Goal: Find specific page/section: Find specific page/section

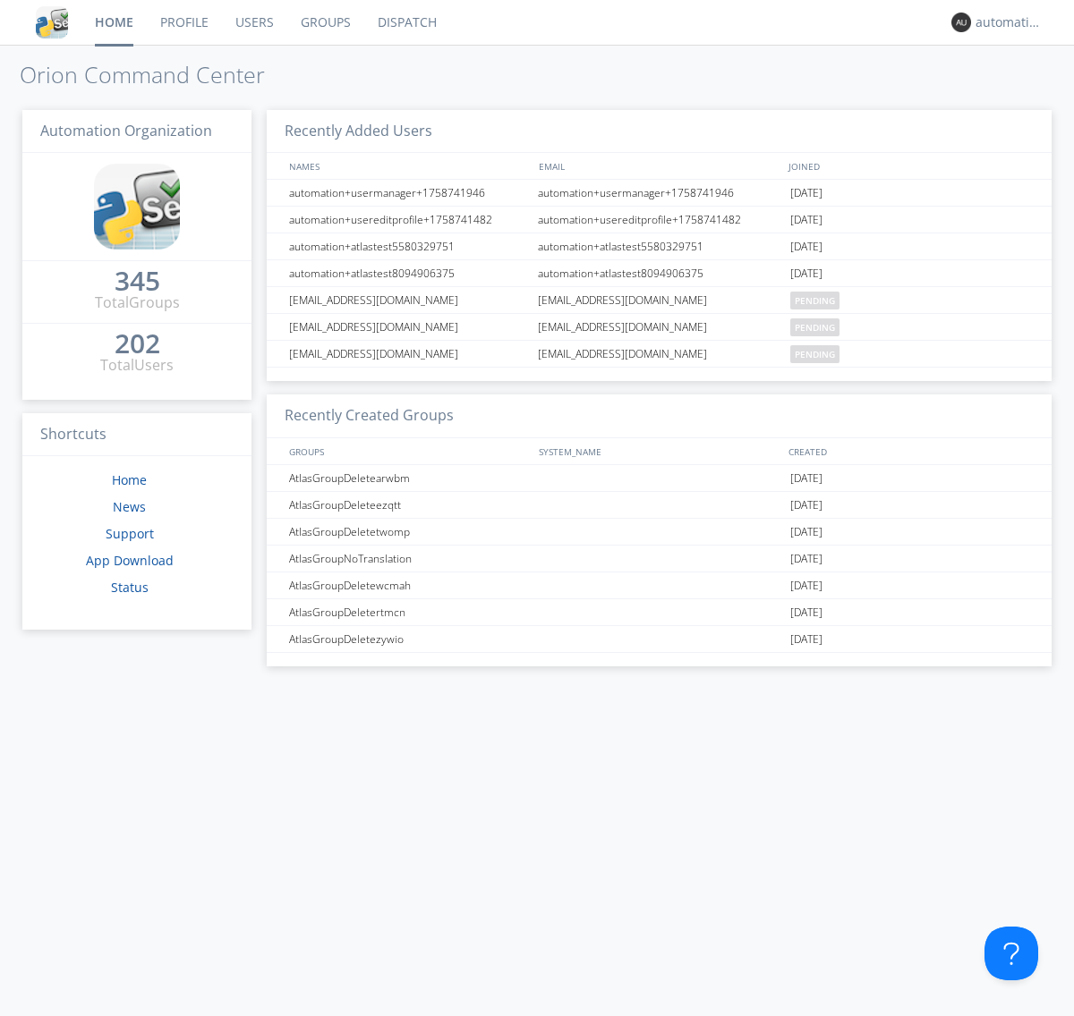
click at [405, 22] on link "Dispatch" at bounding box center [407, 22] width 86 height 45
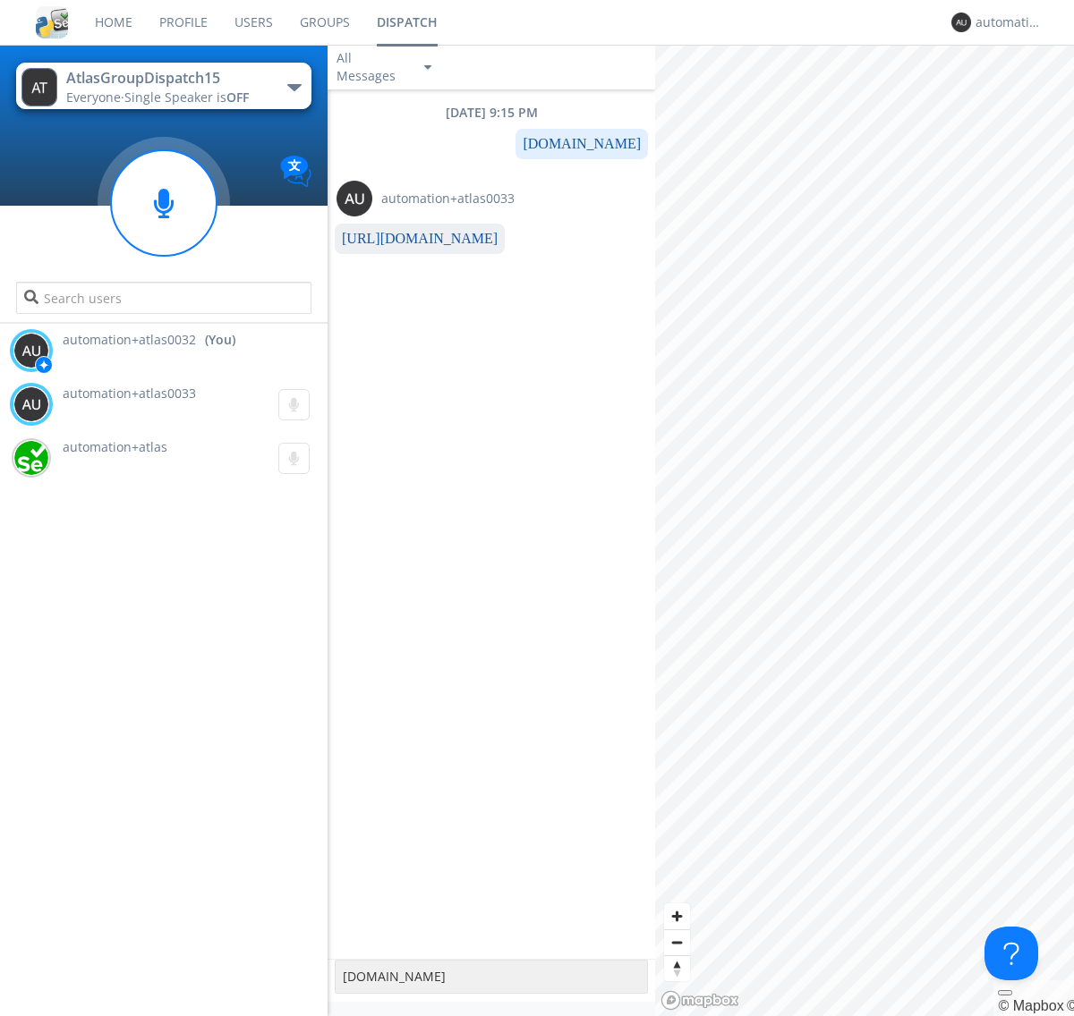
type textarea "[DOMAIN_NAME]"
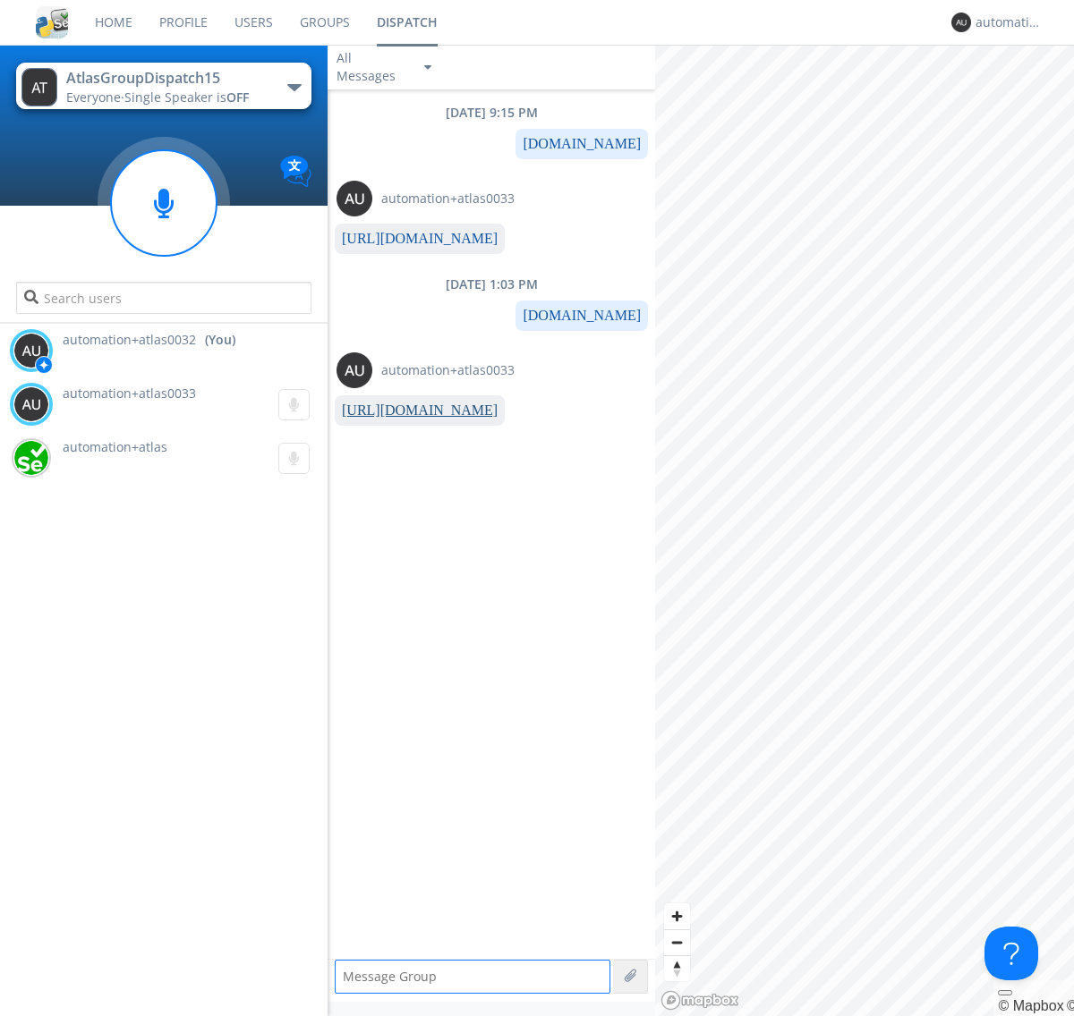
click at [412, 411] on link "[URL][DOMAIN_NAME]" at bounding box center [420, 410] width 156 height 15
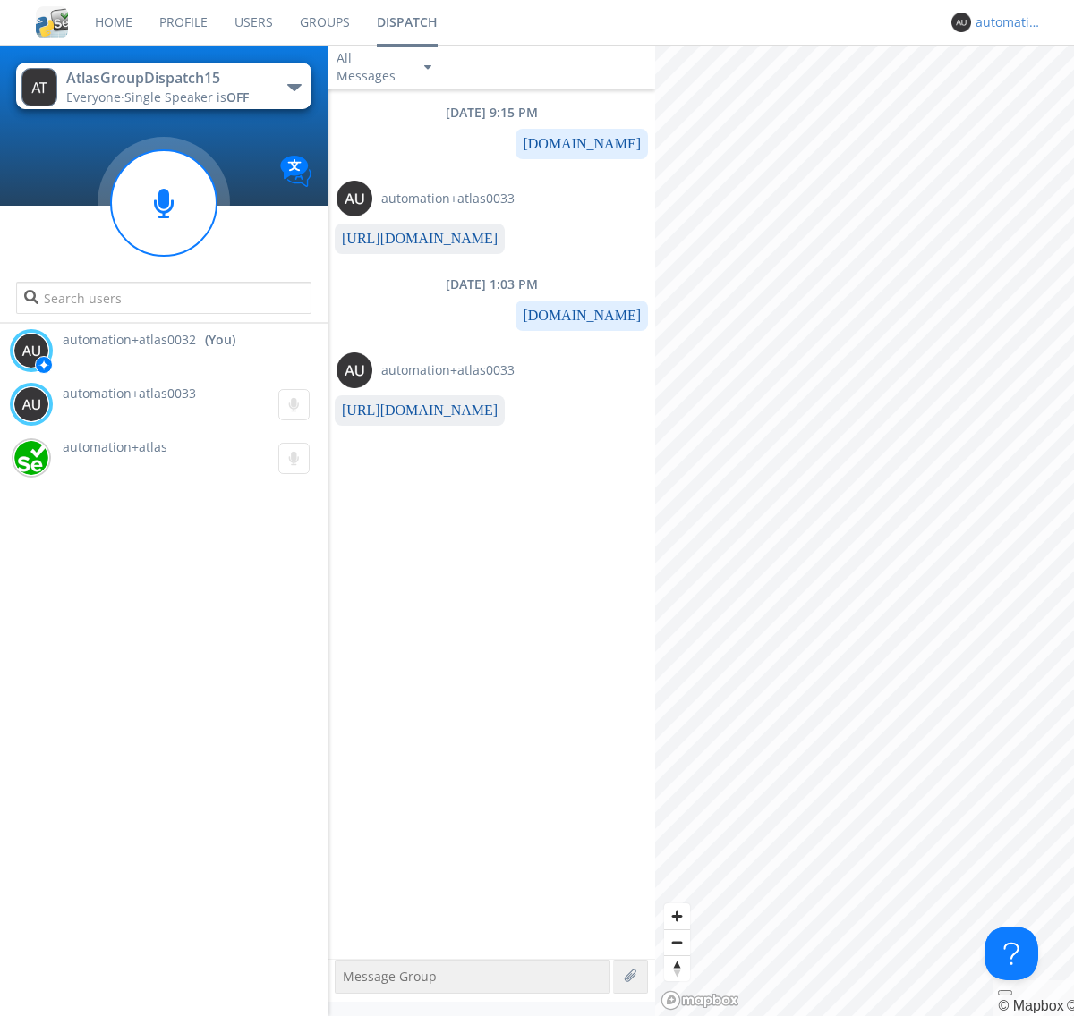
click at [1004, 22] on div "automation+atlas0032" at bounding box center [1008, 22] width 67 height 18
